Goal: Information Seeking & Learning: Learn about a topic

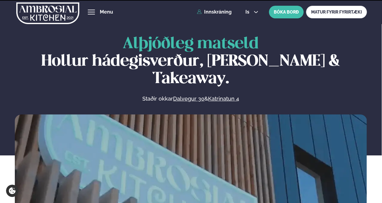
scroll to position [265, 0]
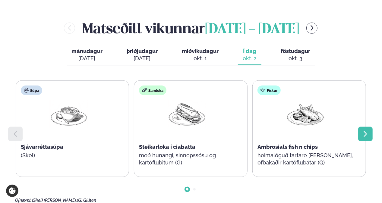
click at [369, 131] on icon at bounding box center [365, 134] width 7 height 7
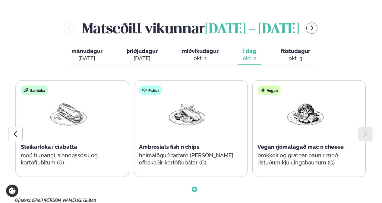
click at [296, 48] on span "föstudagur" at bounding box center [296, 51] width 30 height 6
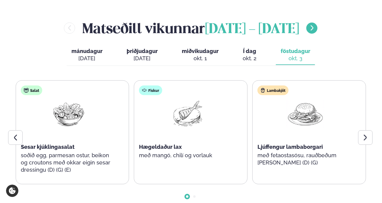
click at [317, 23] on button "menu-btn-right" at bounding box center [311, 28] width 11 height 11
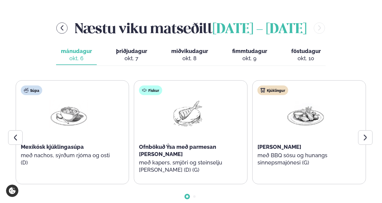
click at [359, 129] on div "Kjúklingur [PERSON_NAME] með BBQ sósu og hunangs sinnepsmajónesi (G)" at bounding box center [309, 132] width 114 height 104
click at [362, 131] on div at bounding box center [365, 138] width 14 height 14
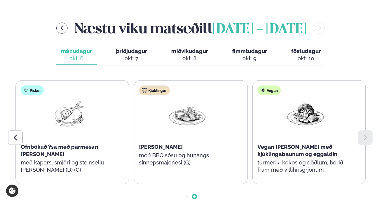
click at [133, 48] on span "þriðjudagur" at bounding box center [131, 51] width 31 height 6
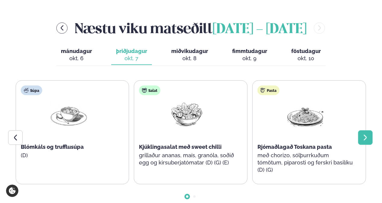
click at [362, 131] on div at bounding box center [365, 138] width 14 height 14
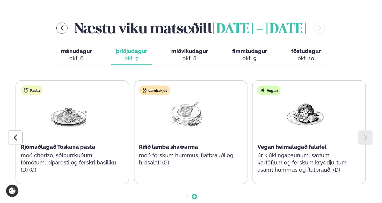
click at [188, 55] on div "okt. 8" at bounding box center [189, 58] width 37 height 7
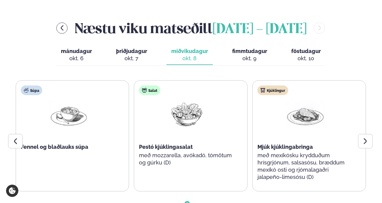
click at [364, 138] on icon at bounding box center [365, 141] width 7 height 7
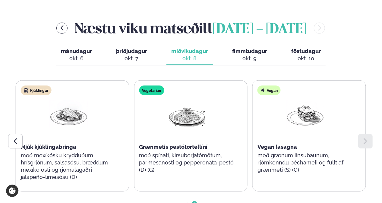
click at [249, 55] on div "okt. 9" at bounding box center [249, 58] width 35 height 7
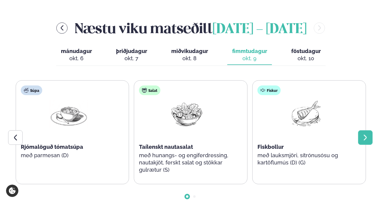
click at [370, 131] on div at bounding box center [365, 138] width 14 height 14
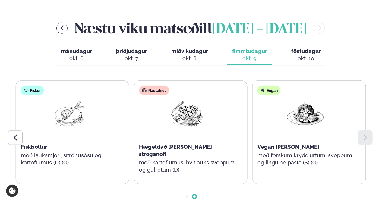
click at [316, 48] on span "föstudagur" at bounding box center [306, 51] width 30 height 6
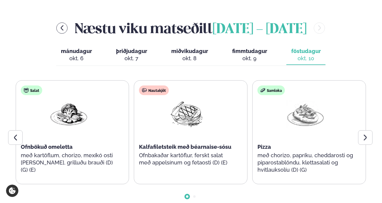
click at [358, 113] on div "Samloka Pizza með chorizo, papríku, cheddarosti og piparostablöndu, klettasalat…" at bounding box center [309, 132] width 114 height 104
click at [365, 134] on icon at bounding box center [365, 137] width 7 height 7
